Goal: Information Seeking & Learning: Learn about a topic

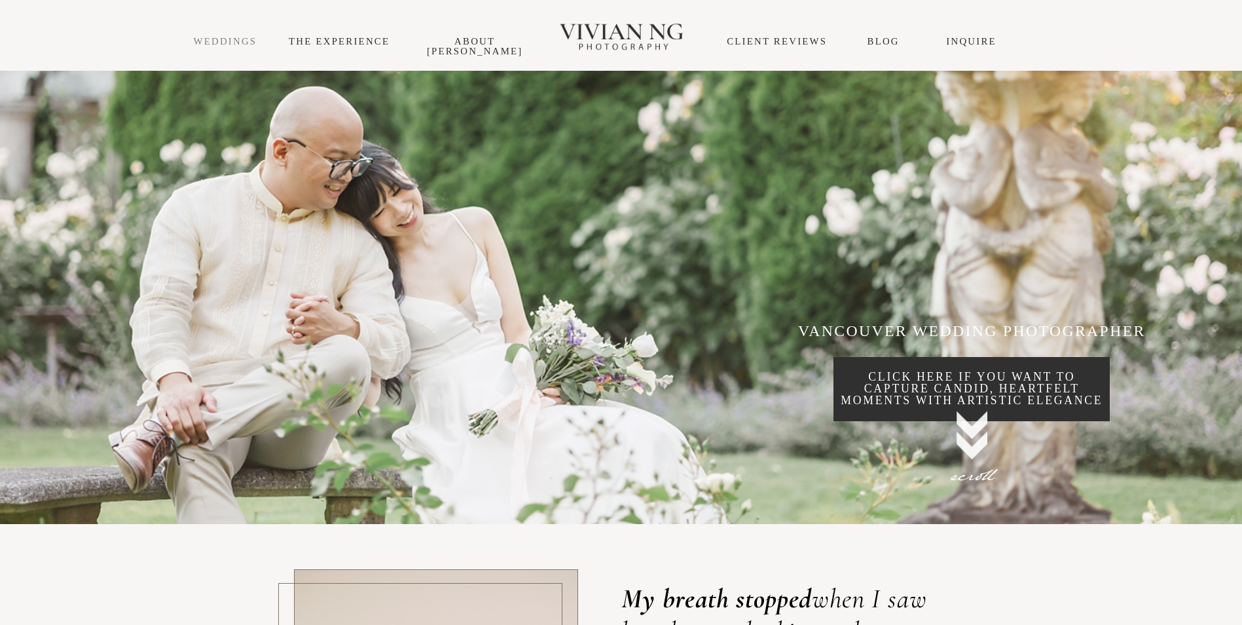
click at [234, 40] on link "WEDDINGS" at bounding box center [226, 41] width 64 height 10
click at [982, 399] on p "click here if you want to capture candid, heartfelt moments with artistic elega…" at bounding box center [972, 388] width 276 height 35
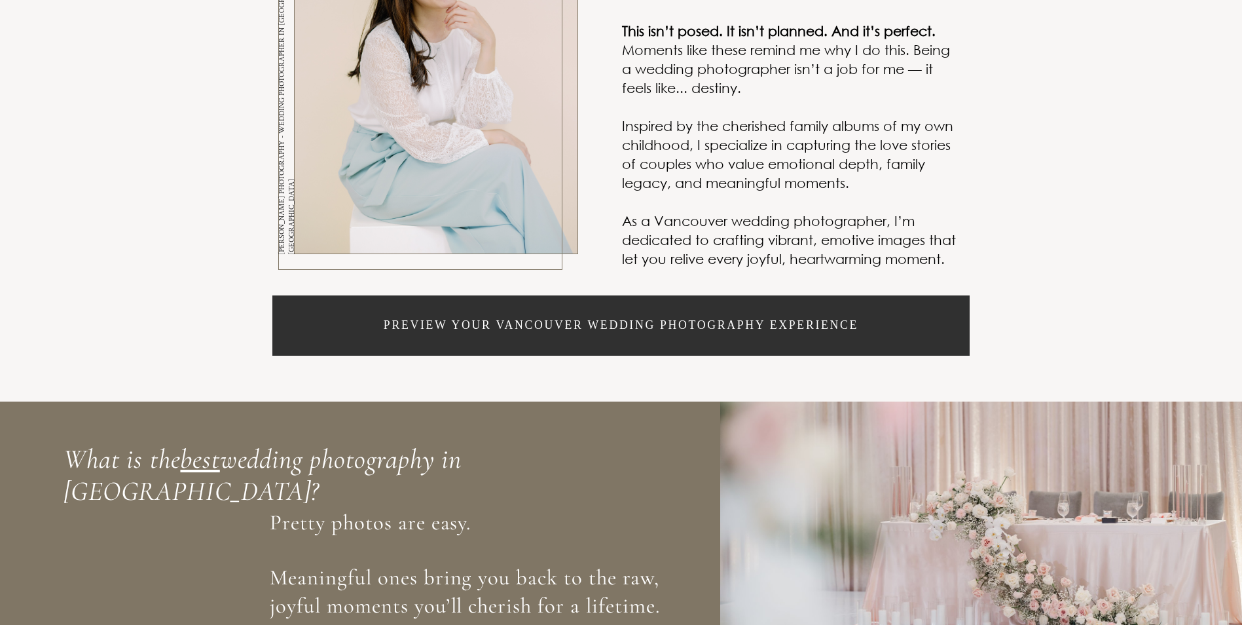
scroll to position [790, 0]
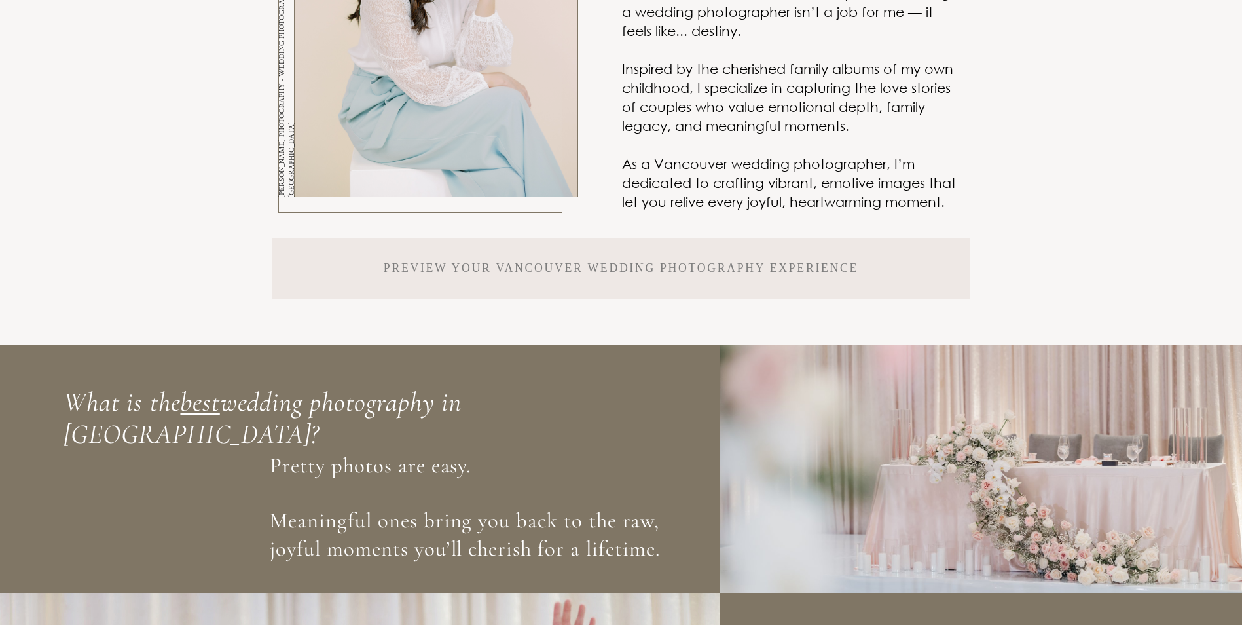
click at [796, 274] on p "Preview your Vancouver Wedding PHOTOGRAPHY experience" at bounding box center [621, 269] width 475 height 12
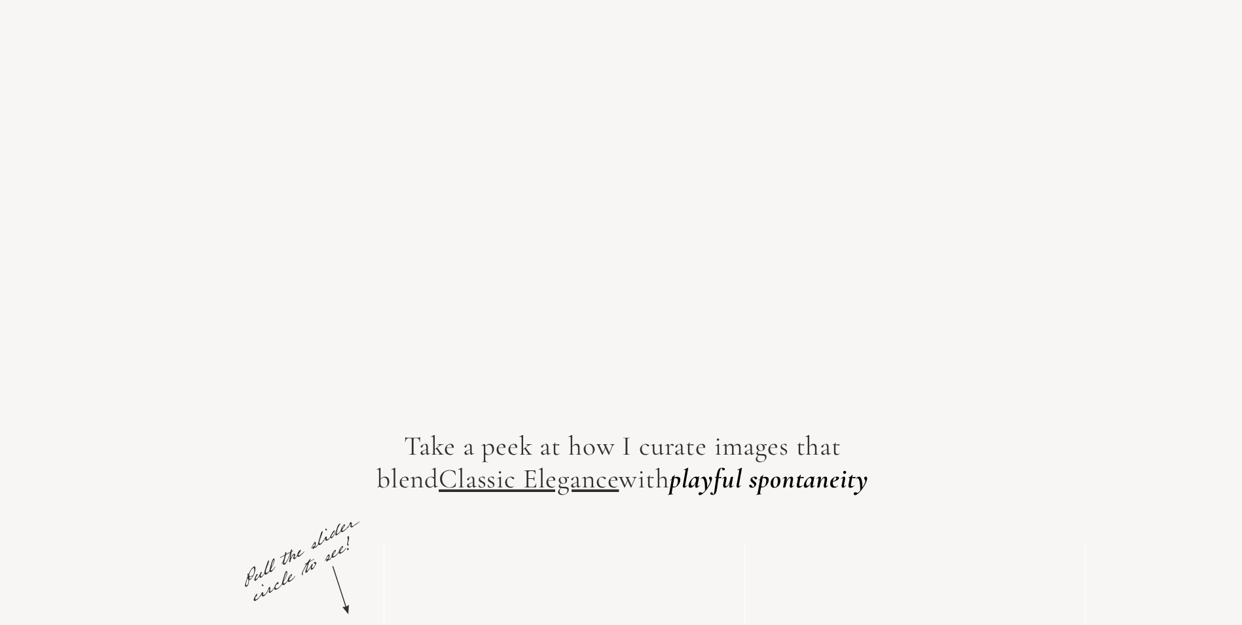
scroll to position [8972, 0]
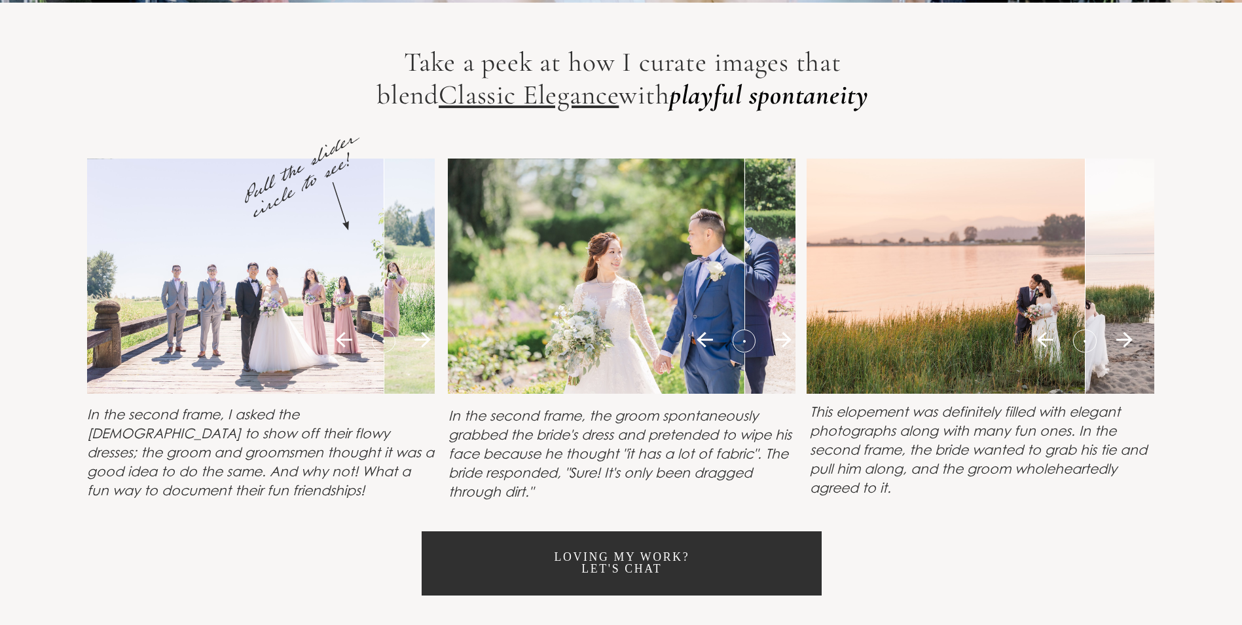
drag, startPoint x: 388, startPoint y: 416, endPoint x: 519, endPoint y: 385, distance: 135.3
click at [515, 385] on div "Take a peek at how I curate images that blend Classic Elegance with playful spo…" at bounding box center [621, 321] width 1242 height 637
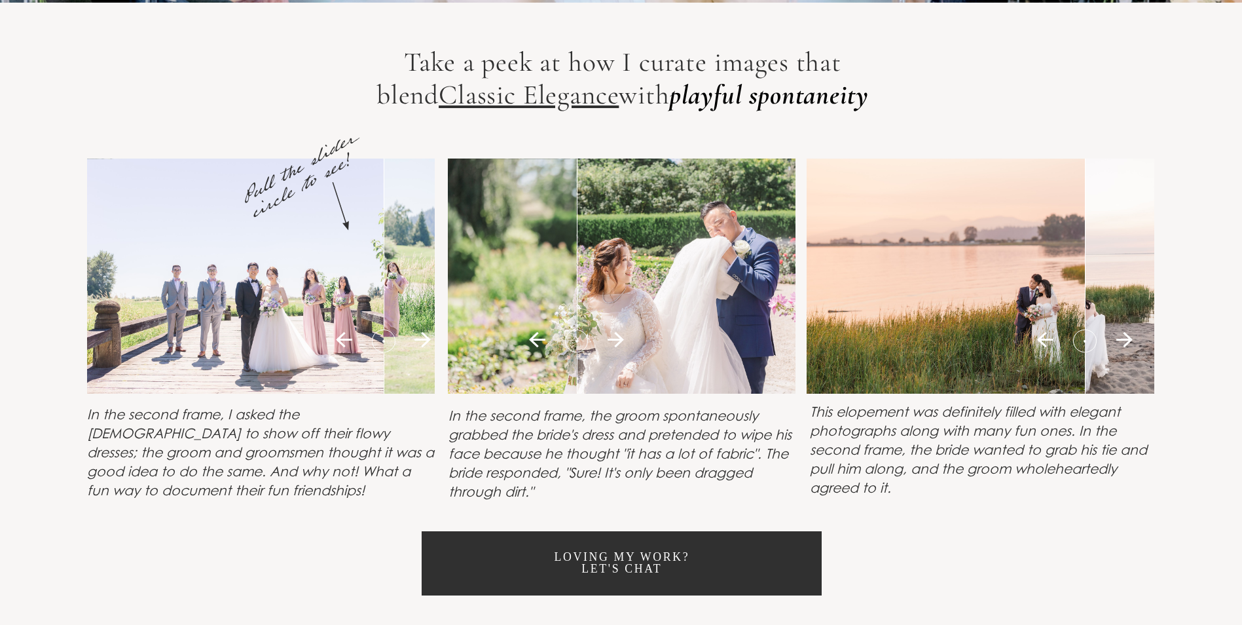
drag, startPoint x: 752, startPoint y: 416, endPoint x: 821, endPoint y: 413, distance: 68.2
click at [628, 352] on div at bounding box center [576, 341] width 103 height 24
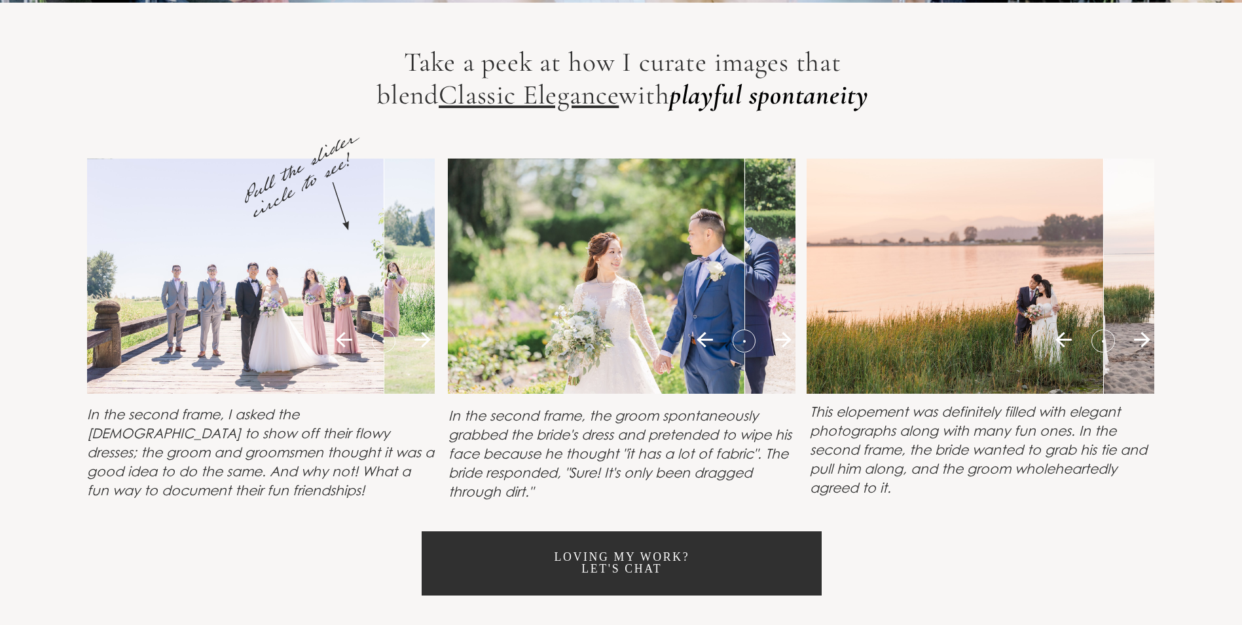
drag, startPoint x: 1092, startPoint y: 416, endPoint x: 1248, endPoint y: 422, distance: 155.9
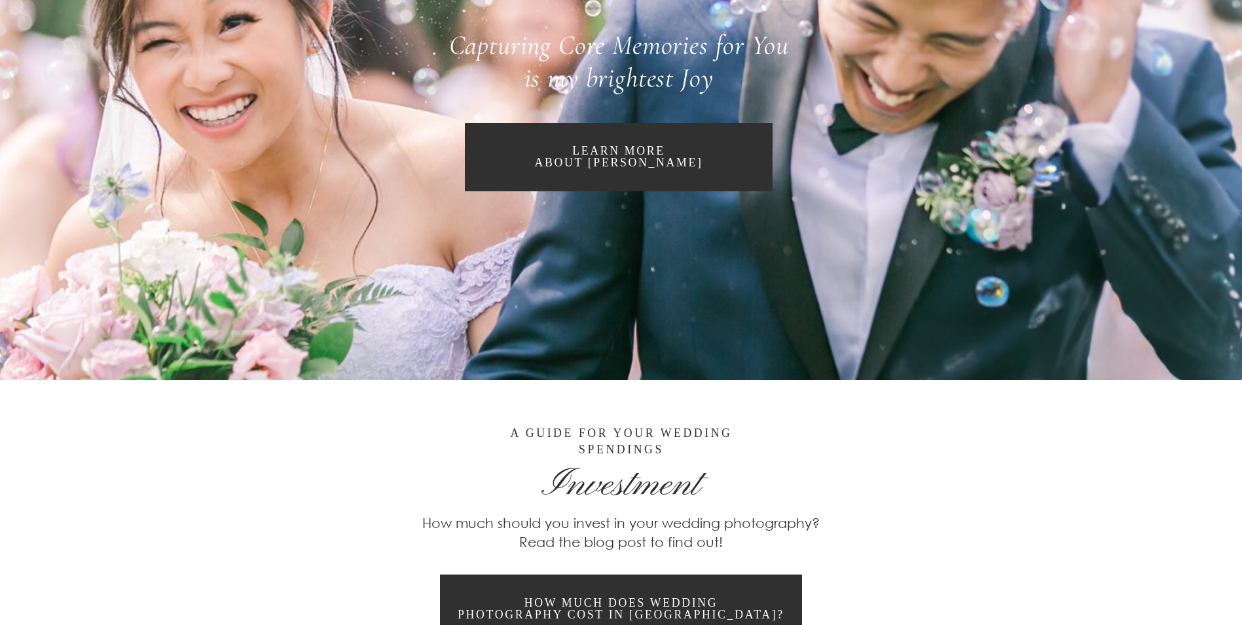
scroll to position [11525, 0]
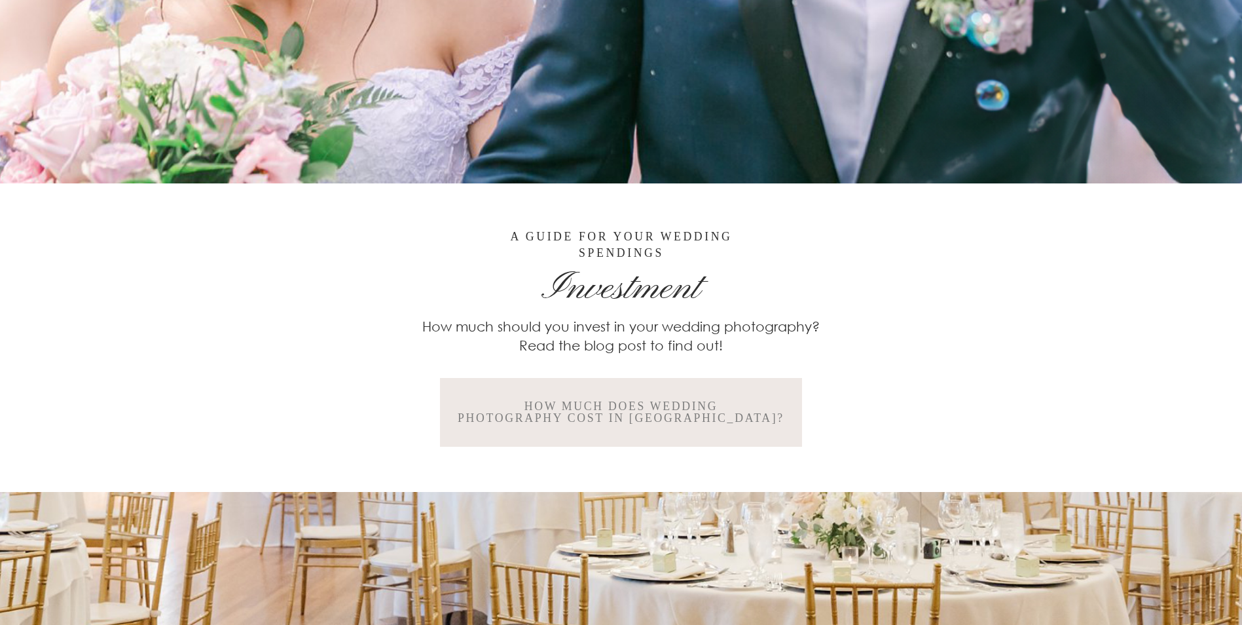
click at [610, 413] on p "how much does wedding" at bounding box center [621, 407] width 327 height 12
